Goal: Task Accomplishment & Management: Manage account settings

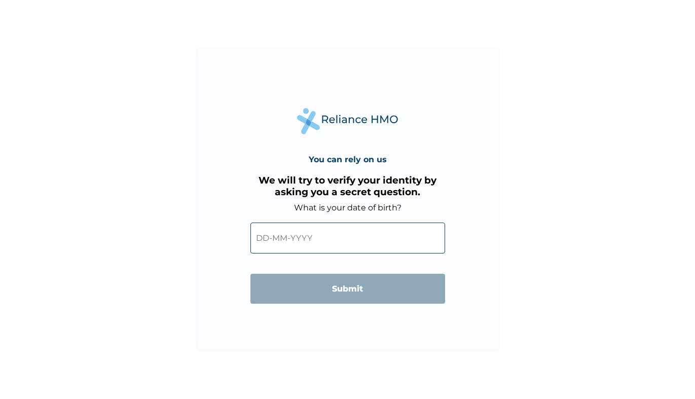
click at [381, 245] on input "text" at bounding box center [347, 238] width 195 height 31
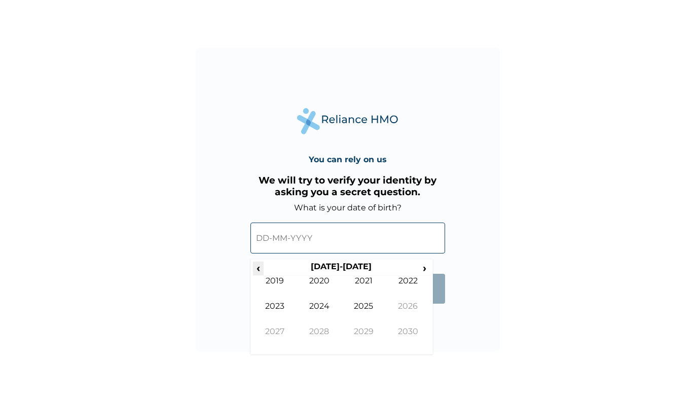
click at [257, 272] on span "‹" at bounding box center [258, 268] width 11 height 13
click at [421, 271] on span "›" at bounding box center [424, 268] width 11 height 13
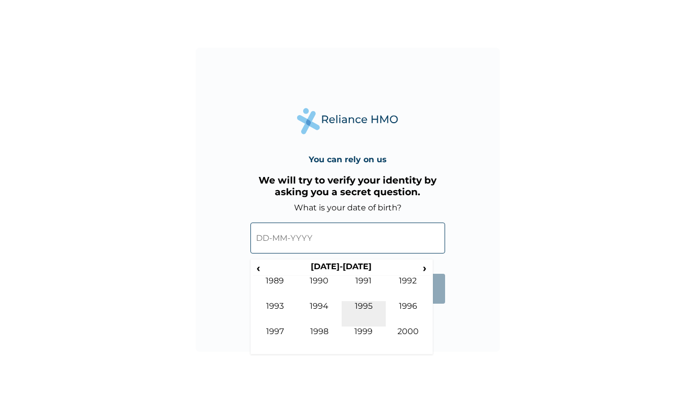
click at [355, 310] on td "1995" at bounding box center [364, 313] width 45 height 25
click at [359, 304] on td "[DATE]" at bounding box center [364, 313] width 45 height 25
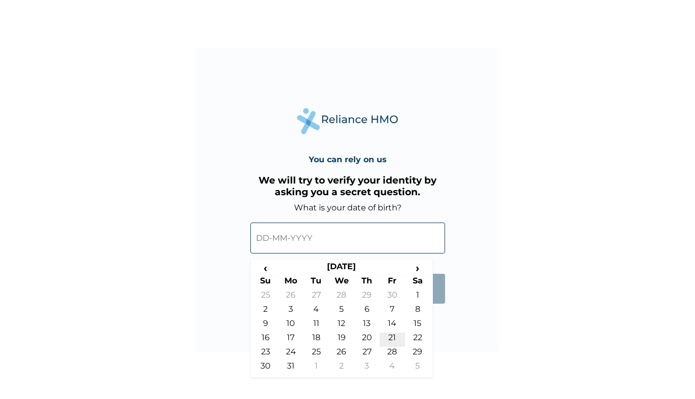
click at [394, 340] on td "21" at bounding box center [392, 340] width 25 height 14
type input "[DATE]"
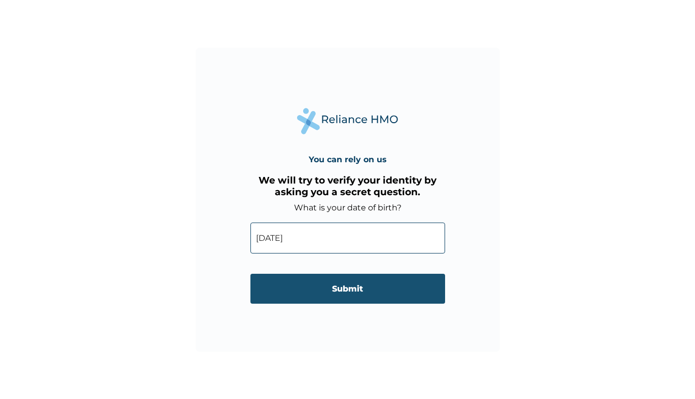
click at [348, 280] on input "Submit" at bounding box center [347, 289] width 195 height 30
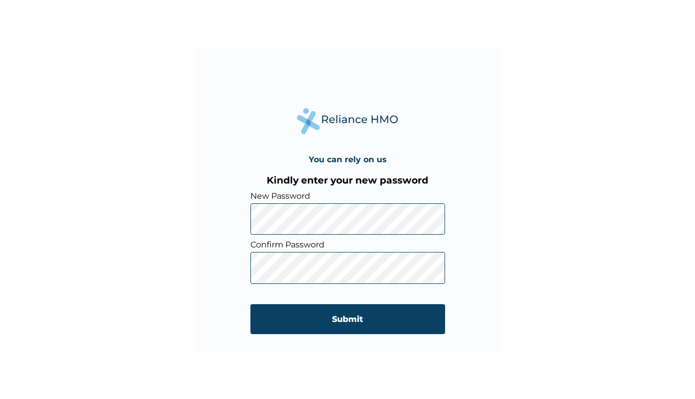
click at [224, 215] on div "You can rely on us Kindly enter your new password New Password Confirm Password…" at bounding box center [348, 200] width 304 height 304
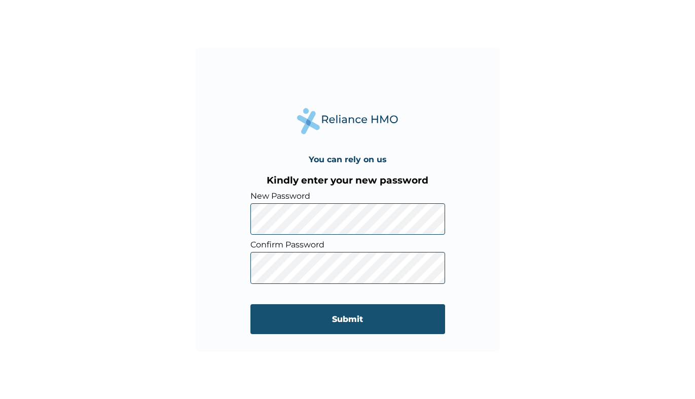
click at [298, 317] on input "Submit" at bounding box center [347, 319] width 195 height 30
